Goal: Book appointment/travel/reservation

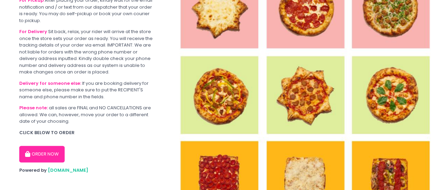
scroll to position [56, 0]
click at [27, 155] on section "Welcome to our pre-order and same day ordering platform! For Pickup After placi…" at bounding box center [87, 70] width 174 height 253
click at [29, 151] on icon "button" at bounding box center [28, 154] width 7 height 6
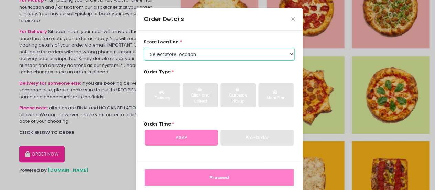
click at [195, 58] on select "Select store location [PERSON_NAME] Pizza - [PERSON_NAME] Pizza - [GEOGRAPHIC_D…" at bounding box center [219, 53] width 151 height 13
select select "5fabb2e53664a8677beaeb89"
click at [144, 47] on select "Select store location [PERSON_NAME] Pizza - [PERSON_NAME] Pizza - [GEOGRAPHIC_D…" at bounding box center [219, 53] width 151 height 13
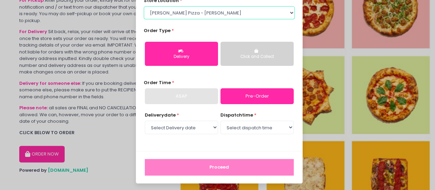
scroll to position [42, 0]
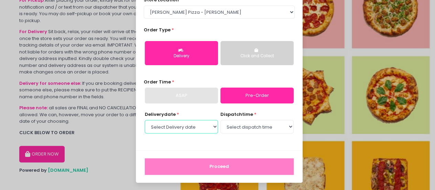
click at [193, 121] on select "Select Delivery date [DATE] [DATE] [DATE] [DATE] [DATE] [DATE]" at bounding box center [181, 126] width 73 height 13
select select "[DATE]"
click at [145, 120] on select "Select Delivery date [DATE] [DATE] [DATE] [DATE] [DATE] [DATE]" at bounding box center [181, 126] width 73 height 13
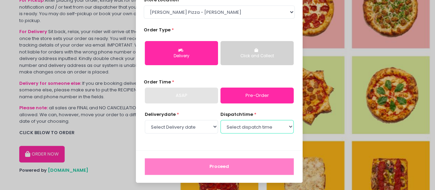
click at [227, 125] on select "Select dispatch time 12:00 PM - 12:30 PM 12:30 PM - 01:00 PM 01:00 PM - 01:30 P…" at bounding box center [257, 126] width 73 height 13
click at [207, 151] on form "store location * Select store location [PERSON_NAME] Pizza - [PERSON_NAME] Pizz…" at bounding box center [219, 86] width 167 height 194
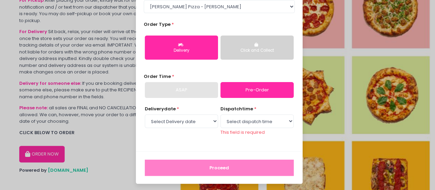
scroll to position [49, 0]
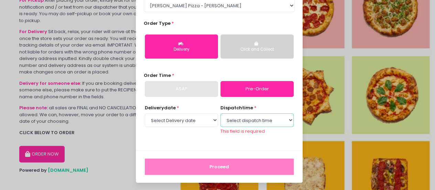
click at [222, 120] on select "Select dispatch time 12:00 PM - 12:30 PM 12:30 PM - 01:00 PM 01:00 PM - 01:30 P…" at bounding box center [257, 119] width 73 height 13
select select "12:00"
click at [221, 120] on select "Select dispatch time 12:00 PM - 12:30 PM 12:30 PM - 01:00 PM 01:00 PM - 01:30 P…" at bounding box center [257, 119] width 73 height 13
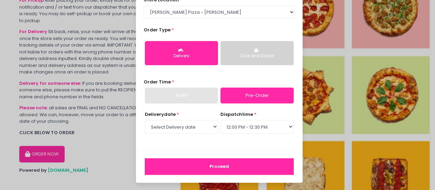
click at [234, 164] on button "Proceed" at bounding box center [219, 166] width 149 height 17
